Goal: Book appointment/travel/reservation

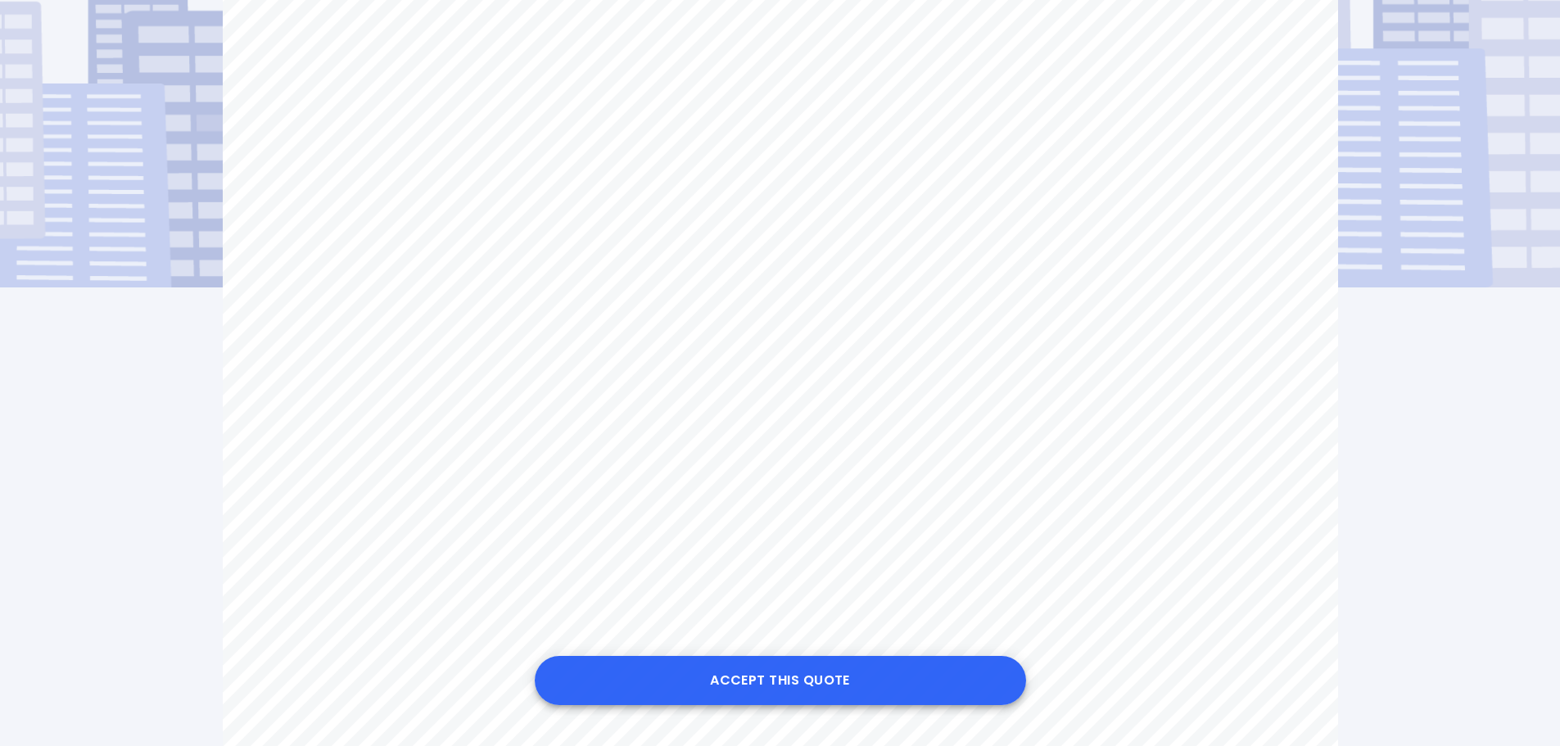
click at [769, 671] on button "Accept this Quote" at bounding box center [780, 680] width 491 height 49
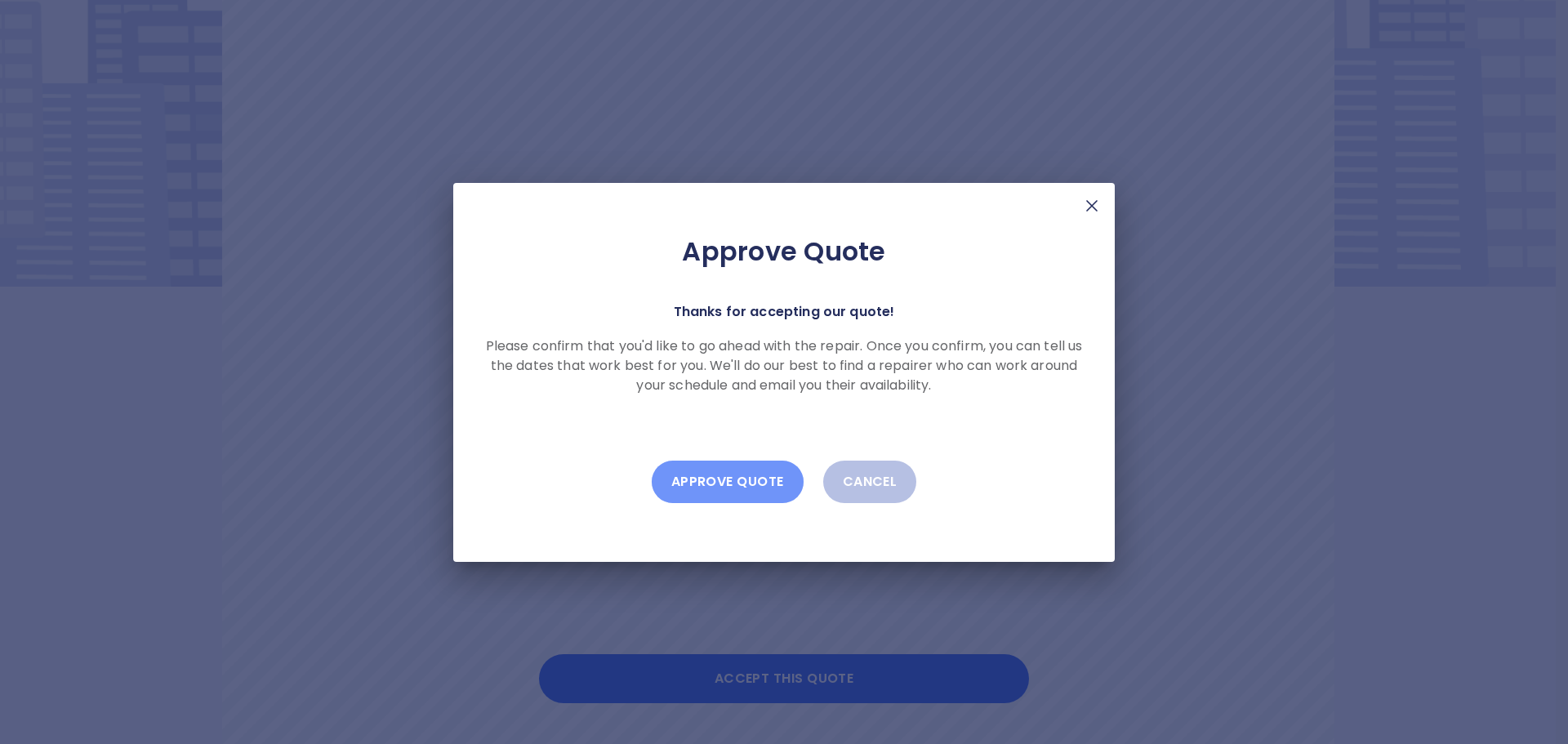
click at [729, 481] on button "Approve Quote" at bounding box center [727, 482] width 152 height 43
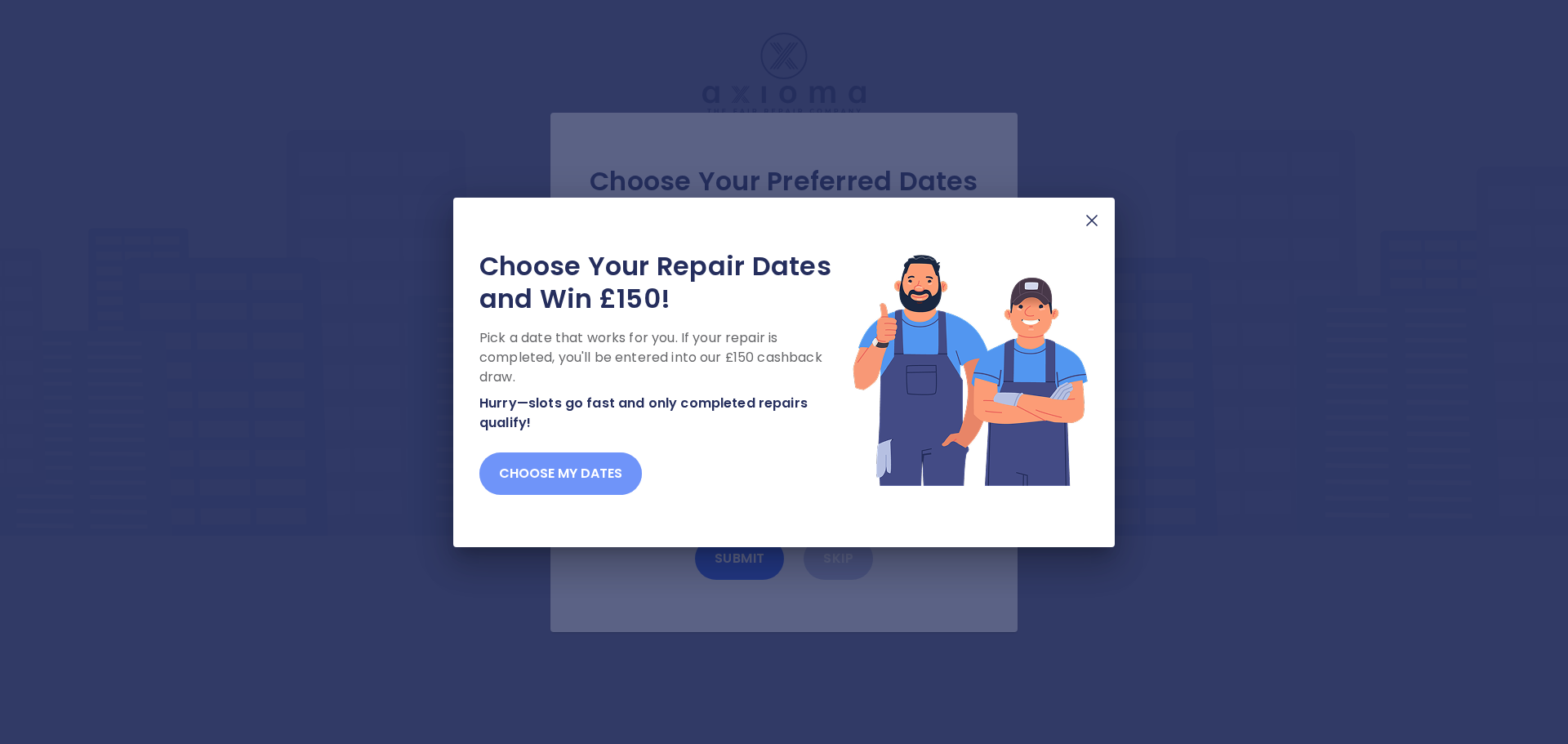
click at [524, 469] on button "Choose my dates" at bounding box center [561, 474] width 163 height 43
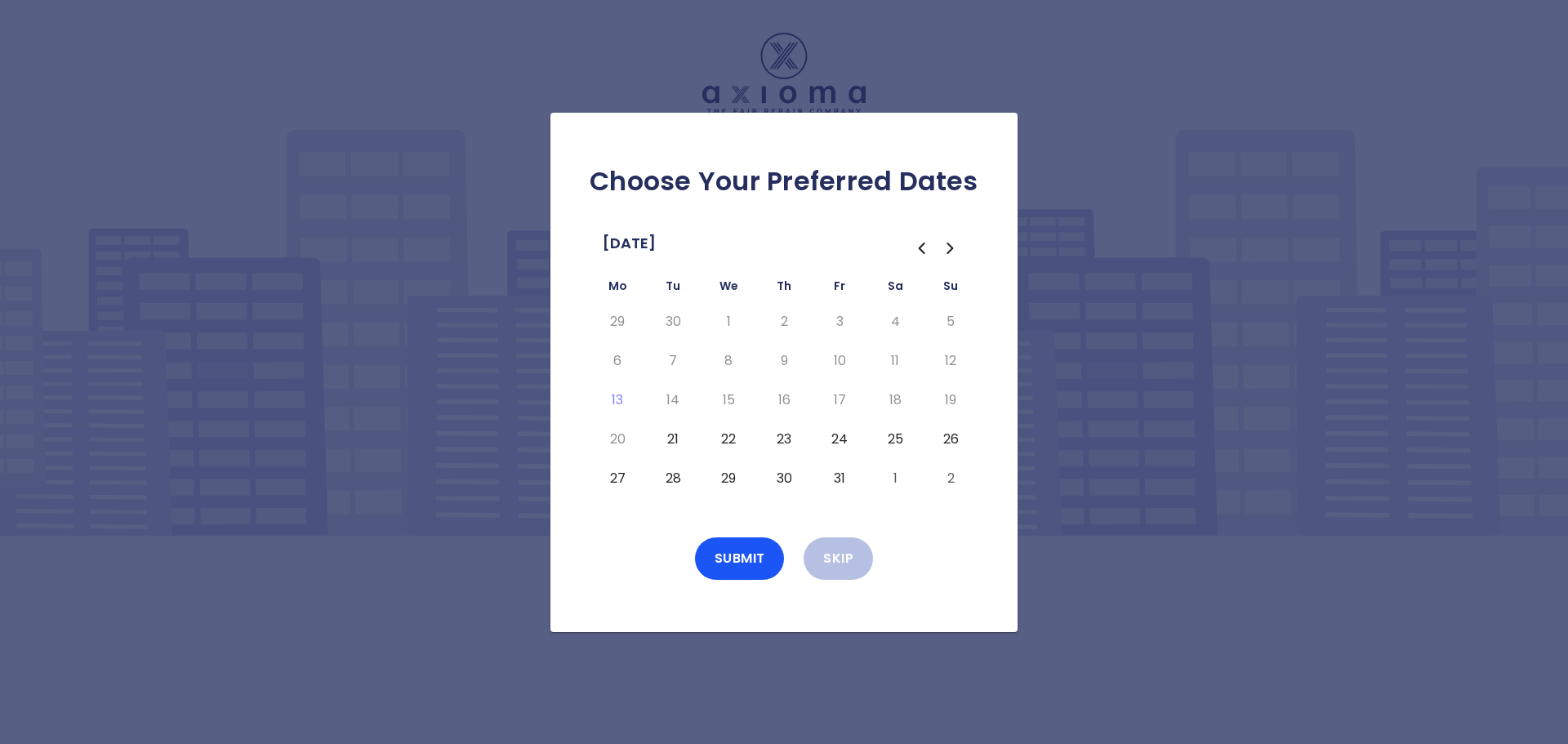
click at [728, 477] on button "29" at bounding box center [728, 479] width 29 height 26
click at [739, 559] on button "Submit" at bounding box center [740, 558] width 90 height 43
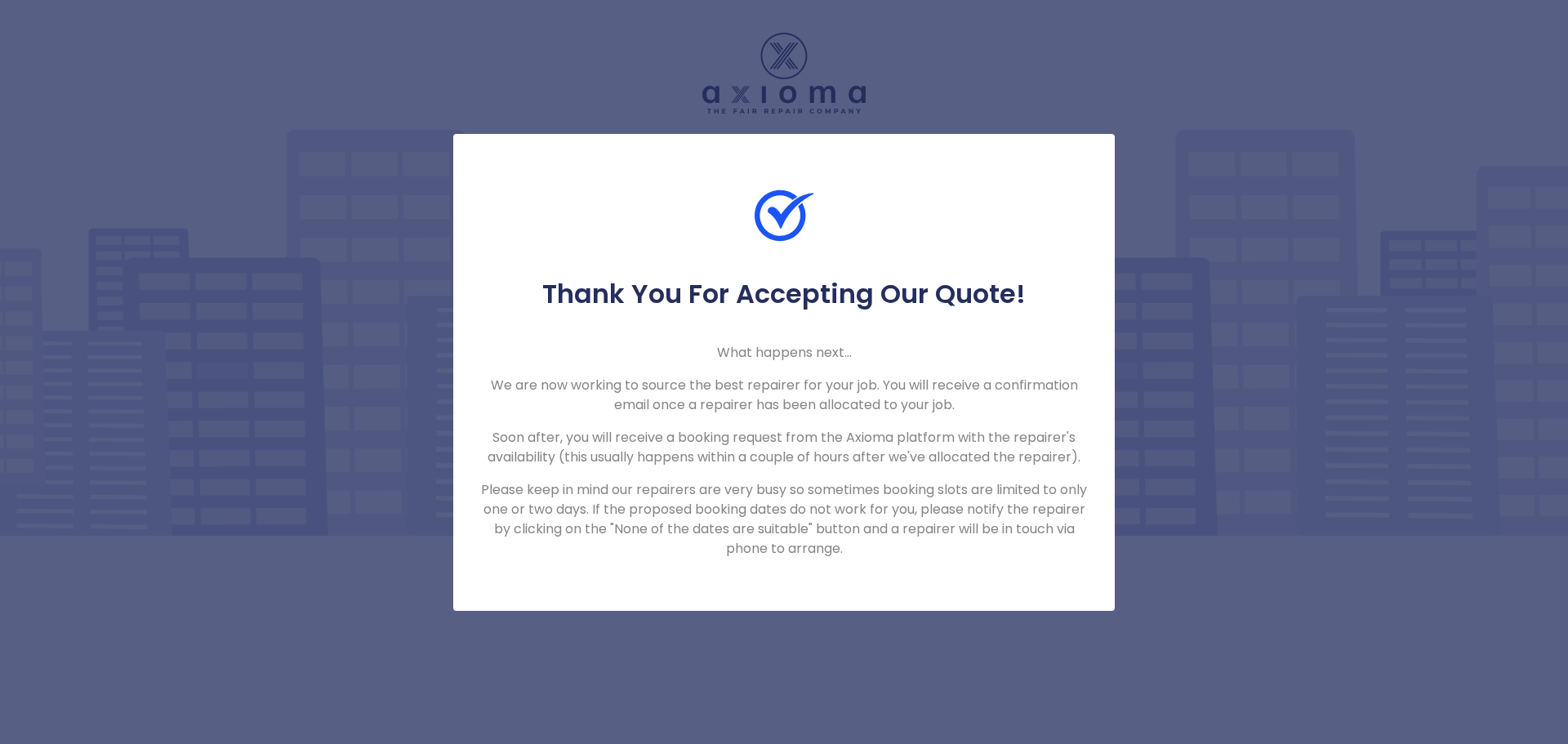
click at [689, 705] on div "Thank You For Accepting Our Quote! What happens next... We are now working to s…" at bounding box center [784, 372] width 1568 height 744
click at [825, 444] on p "Soon after, you will receive a booking request from the Axioma platform with th…" at bounding box center [784, 447] width 609 height 39
